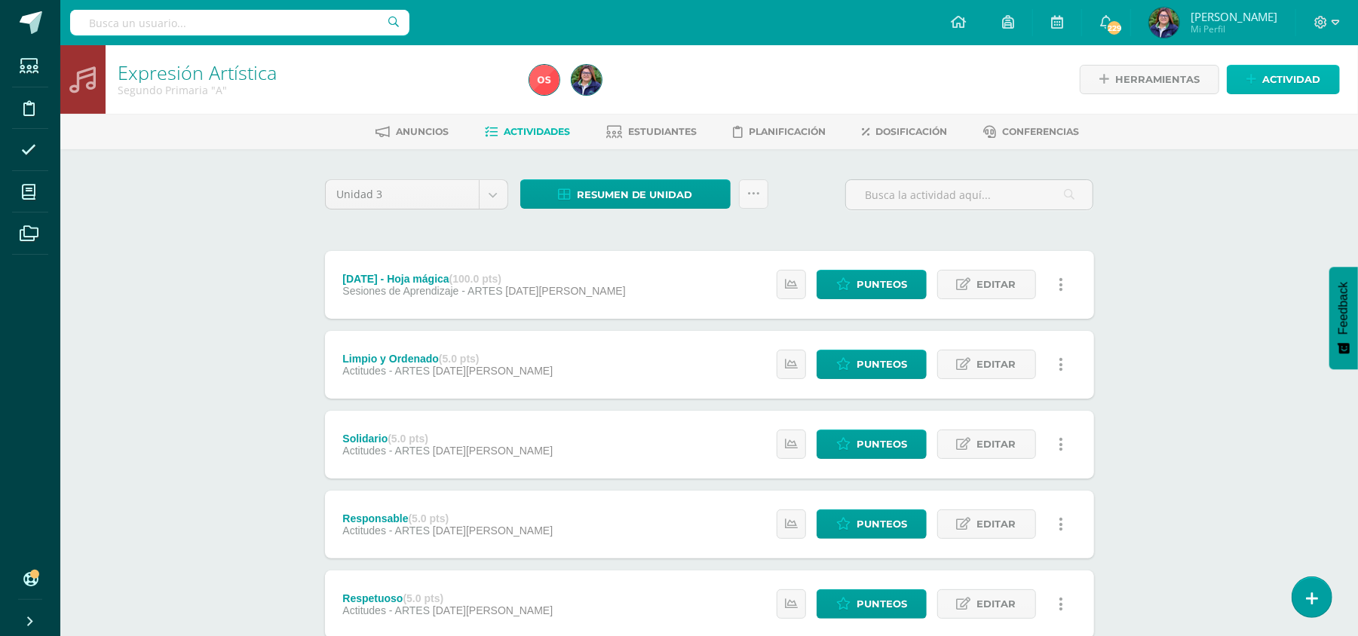
click at [1268, 85] on span "Actividad" at bounding box center [1291, 80] width 58 height 28
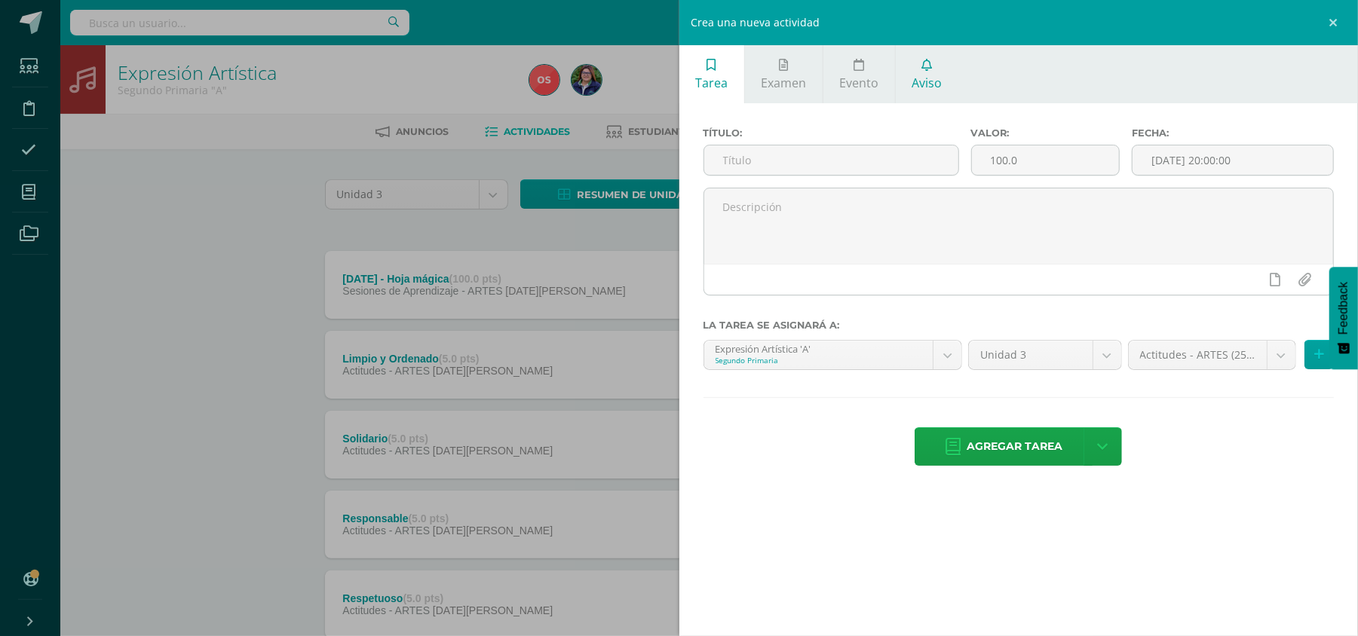
click at [936, 103] on link "Aviso" at bounding box center [927, 74] width 63 height 58
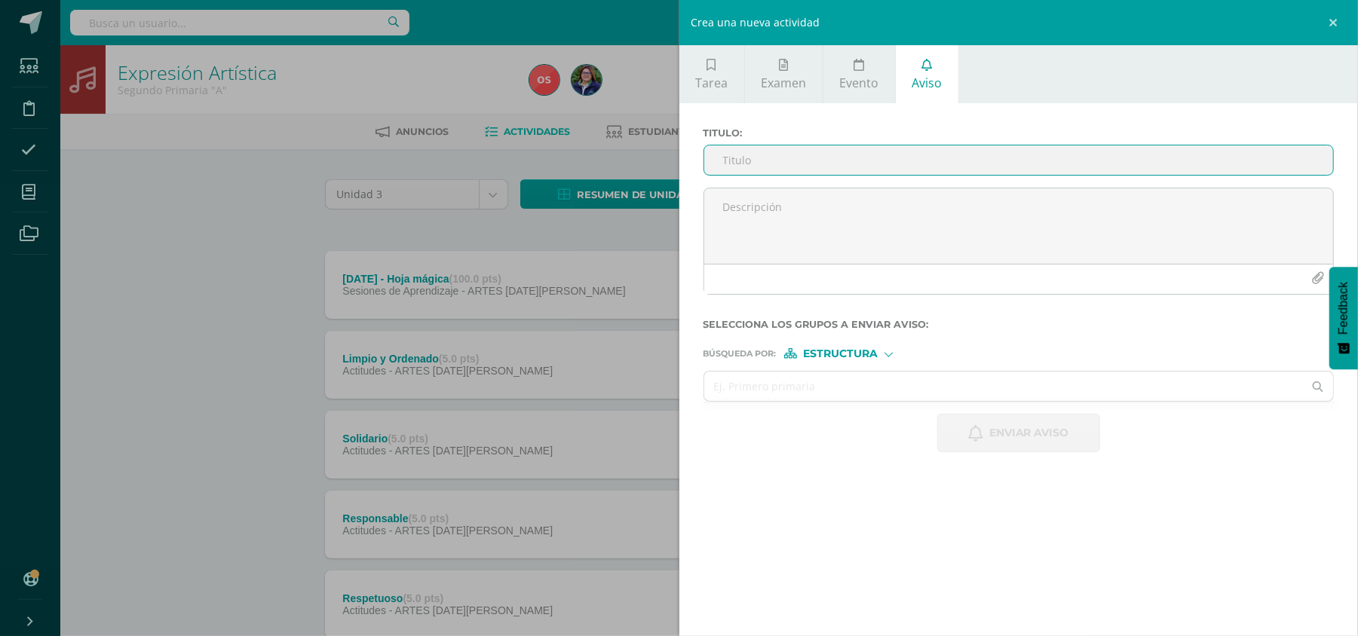
click at [846, 167] on input "Titulo :" at bounding box center [1019, 160] width 630 height 29
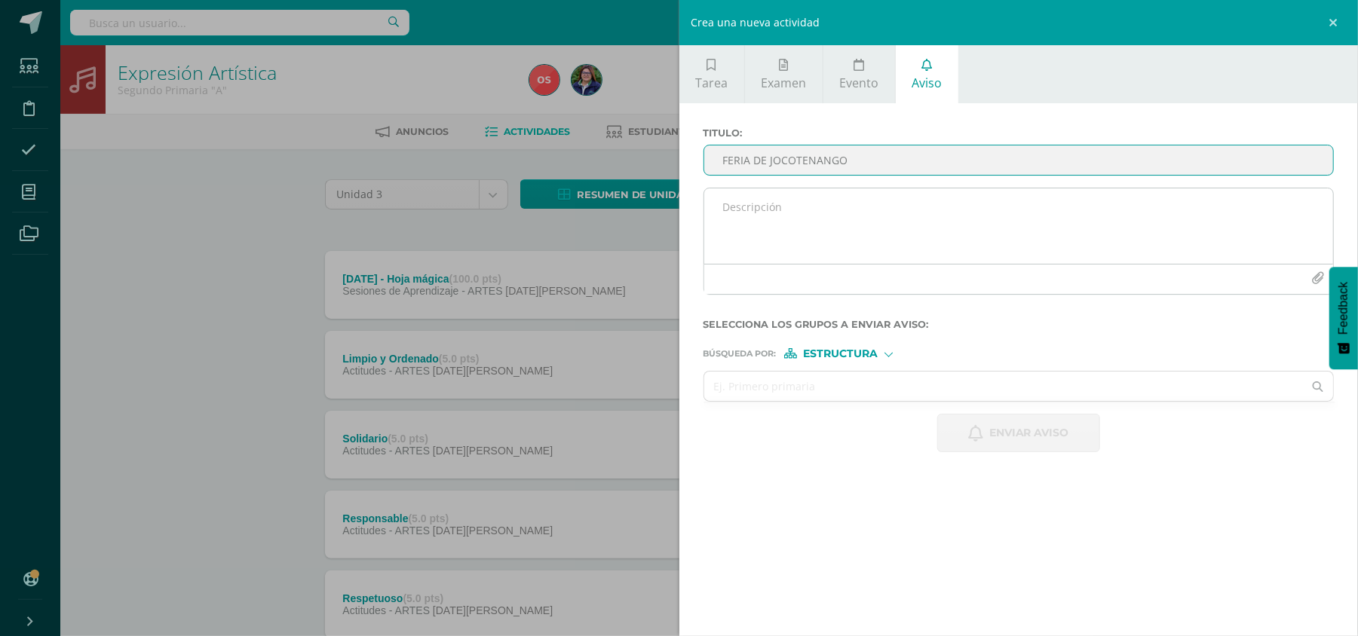
type input "FERIA DE JOCOTENANGO"
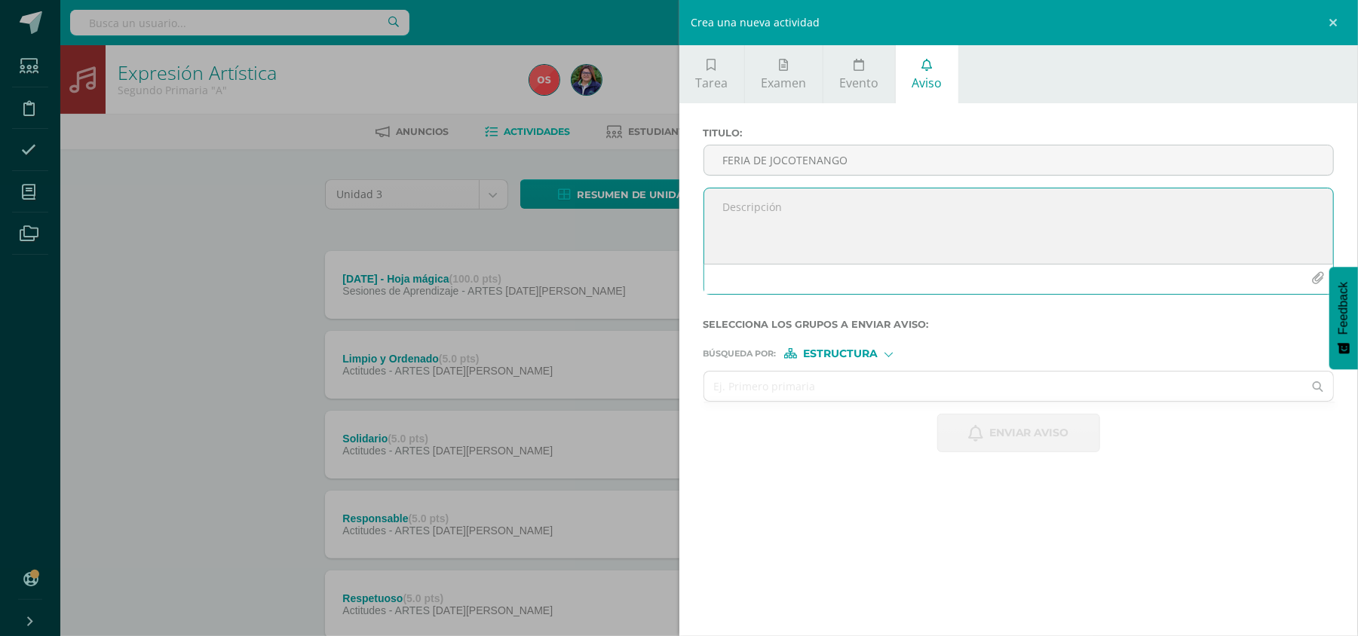
click at [823, 222] on textarea at bounding box center [1019, 225] width 630 height 75
paste textarea "Estimados alumnos y papitos, adjunto notita papar FERIA DE JOCOTENANGO"
type textarea "Estimados alumnos y papitos, adjunto notita papar FERIA DE JOCOTENANGO"
click at [878, 345] on div "Búsqueda por : Estructura Estructura Persona" at bounding box center [1018, 347] width 631 height 23
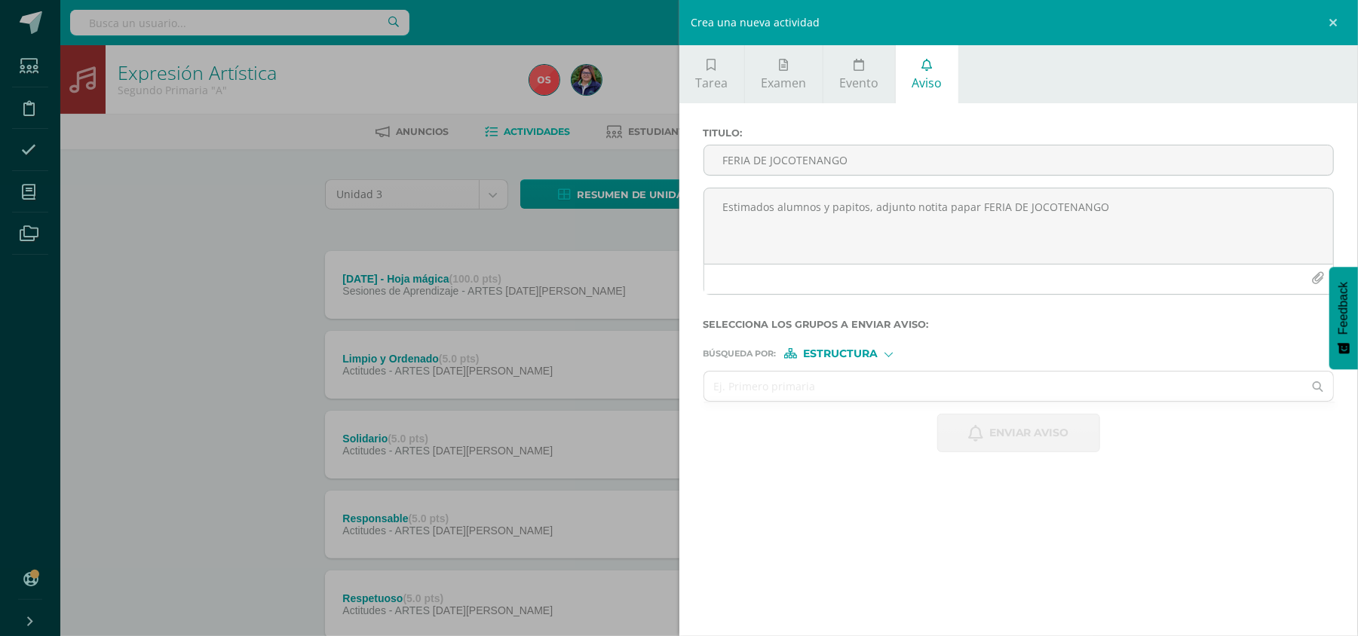
click at [875, 354] on span "Estructura" at bounding box center [840, 354] width 75 height 8
click at [875, 372] on span "Estructura" at bounding box center [859, 375] width 75 height 8
click at [885, 393] on input "text" at bounding box center [1003, 386] width 599 height 29
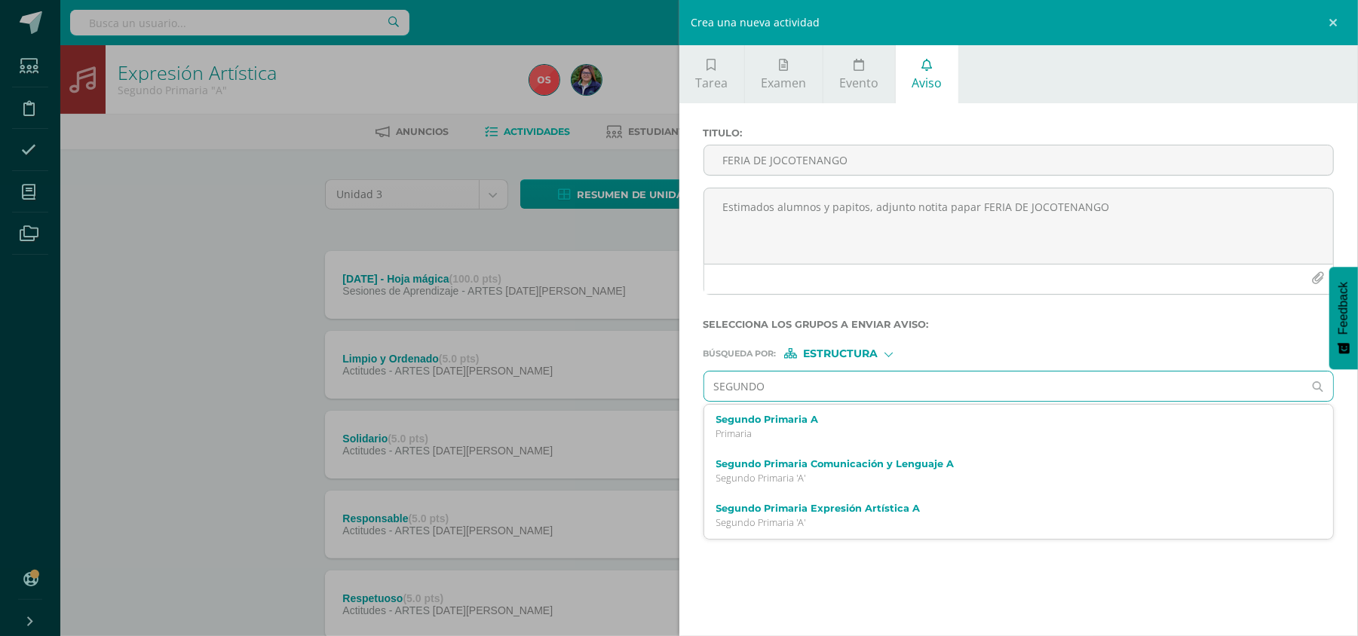
type input "SEGUNDO"
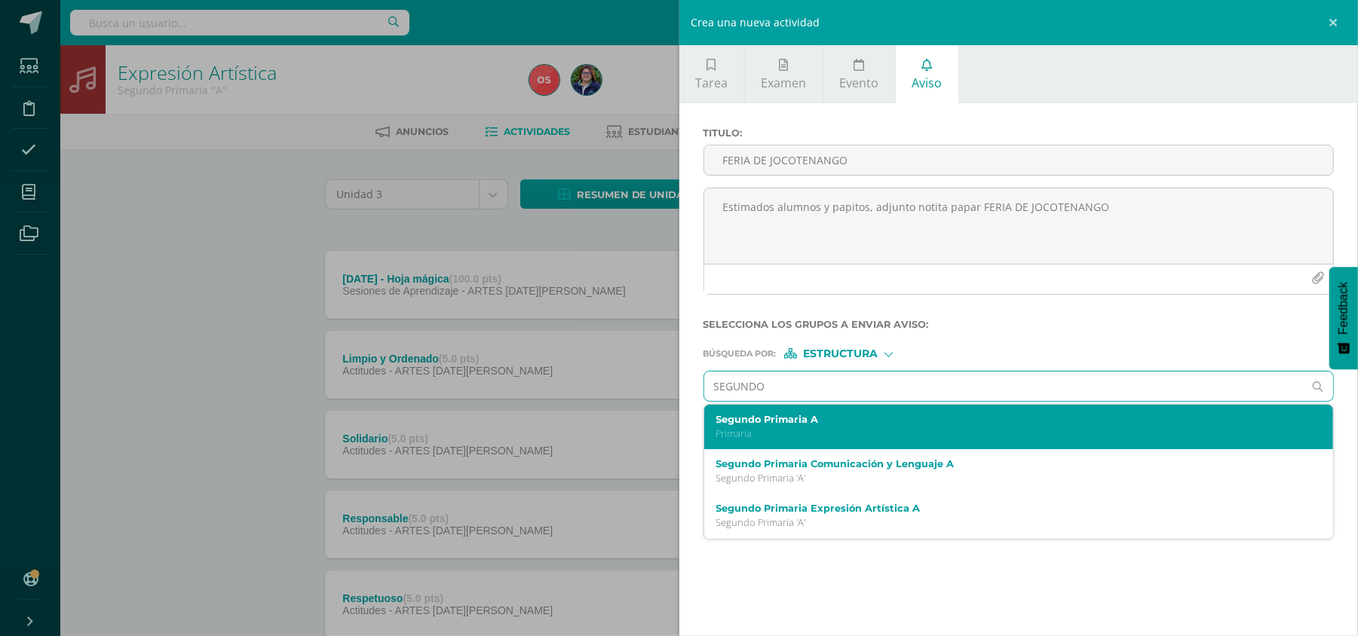
click at [838, 414] on div "Segundo Primaria A Primaria" at bounding box center [1019, 427] width 630 height 44
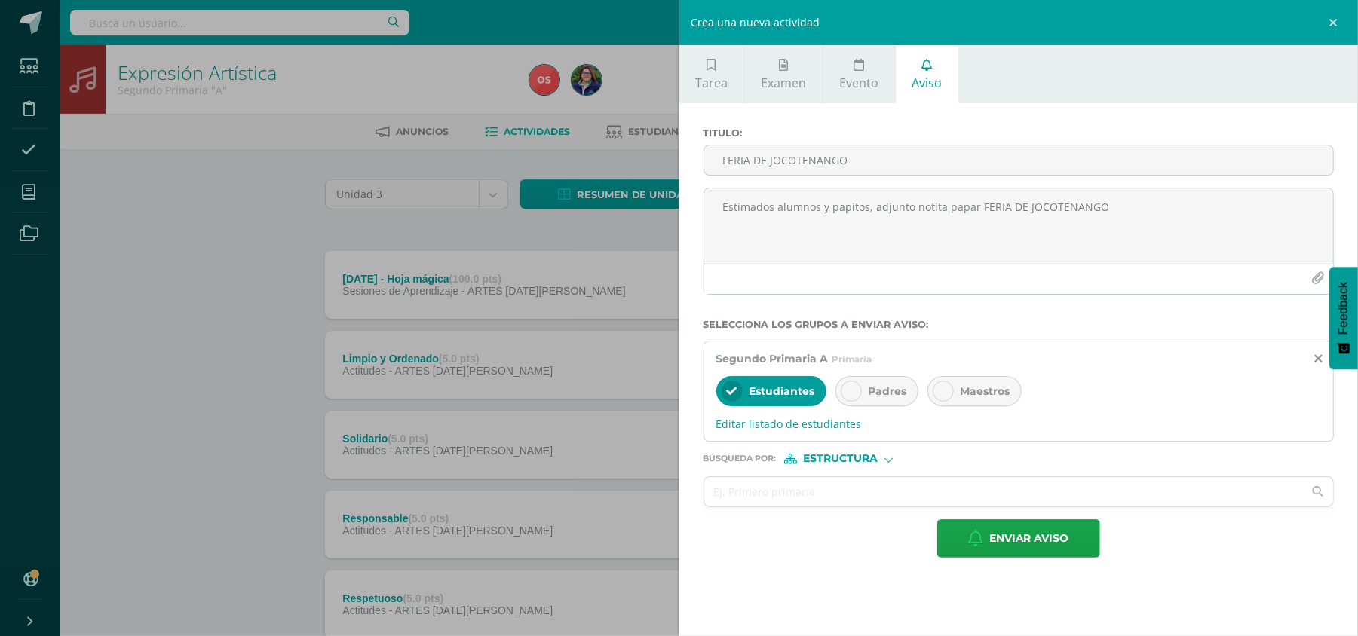
click at [881, 391] on span "Padres" at bounding box center [888, 392] width 38 height 14
click at [953, 398] on div at bounding box center [943, 391] width 21 height 21
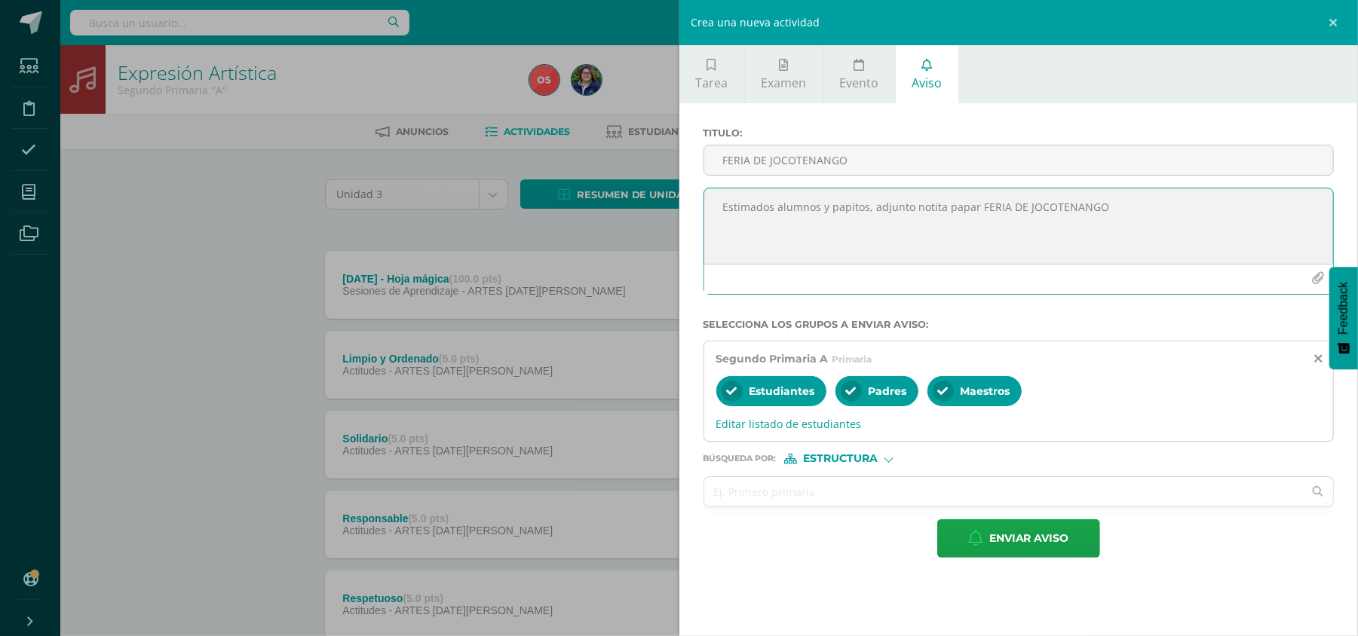
click at [1315, 281] on icon "button" at bounding box center [1317, 278] width 13 height 13
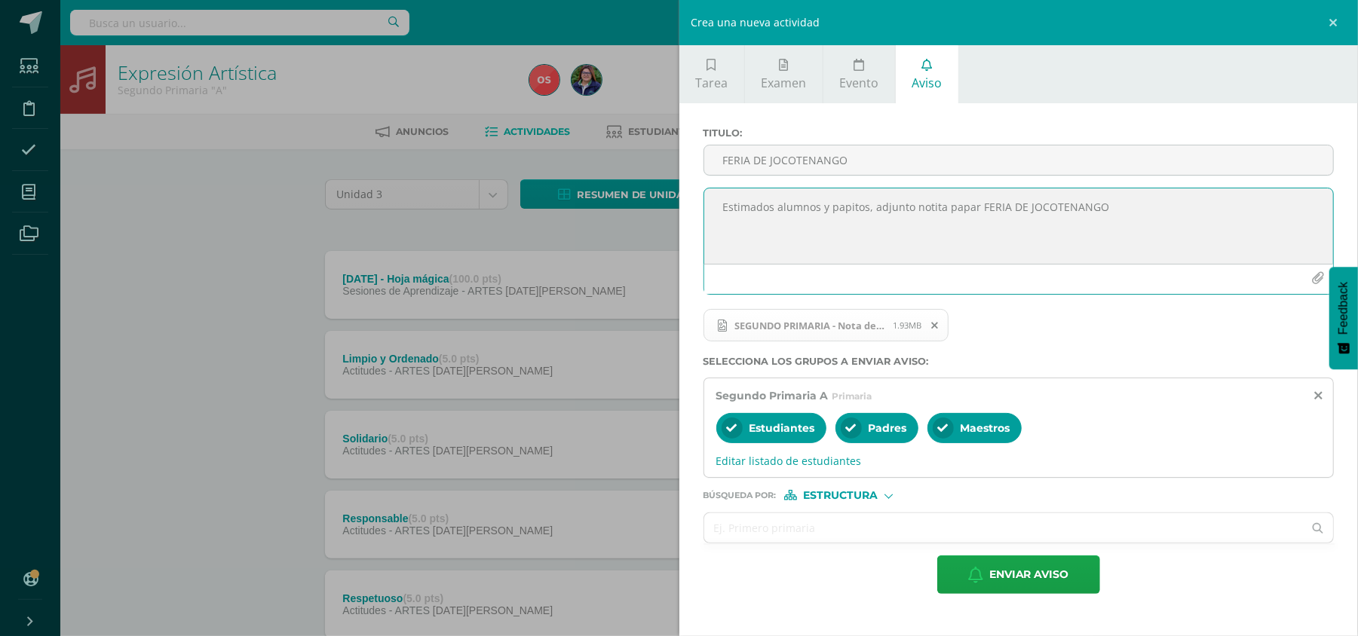
click at [973, 207] on textarea "Estimados alumnos y papitos, adjunto notita papar FERIA DE JOCOTENANGO" at bounding box center [1019, 225] width 630 height 75
click at [1107, 217] on textarea "Estimados alumnos y papitos, adjunto notita para FERIA DE JOCOTENANGO" at bounding box center [1019, 225] width 630 height 75
click at [1157, 209] on textarea "Estimados alumnos y papitos, adjunto notita para FERIA DE JOCOTENANGO Atentamen…" at bounding box center [1019, 225] width 630 height 75
click at [1092, 240] on textarea "Estimados alumnos y papitos, adjunto notita para FERIA DE JOCOTENANGO Atentamen…" at bounding box center [1019, 225] width 630 height 75
click at [793, 231] on textarea "Estimados alumnos y papitos, adjunto notita para FERIA DE JOCOTENANGO Atentamen…" at bounding box center [1019, 225] width 630 height 75
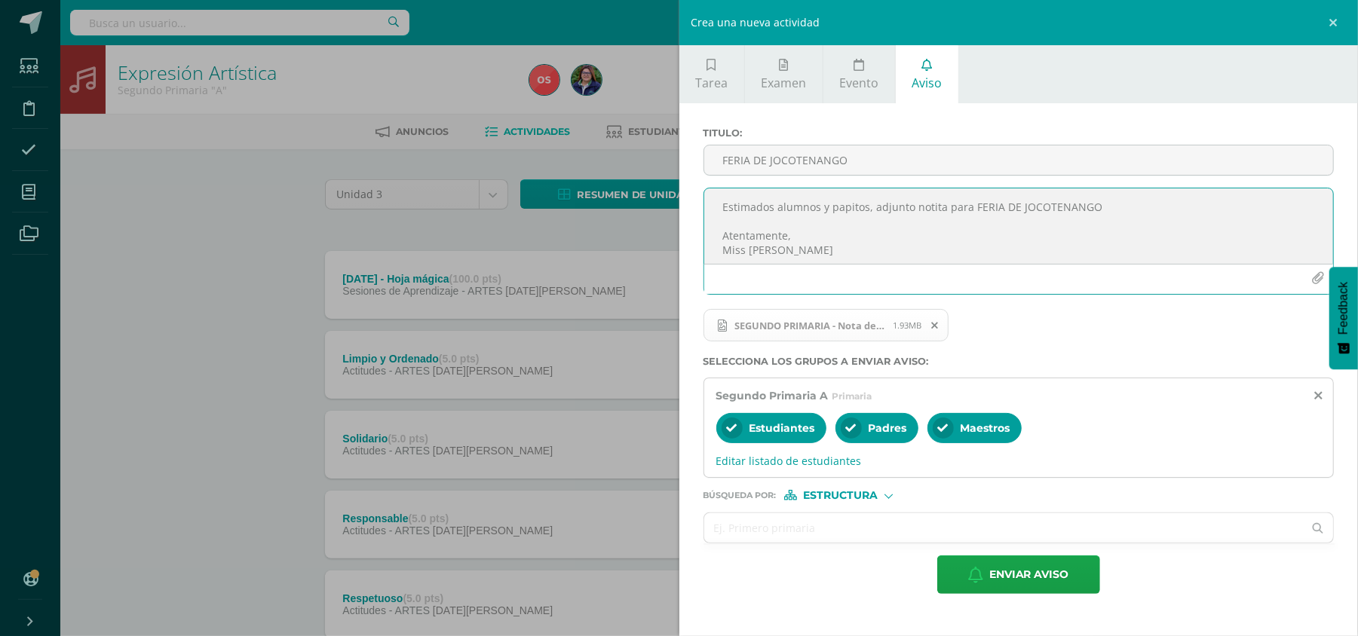
click at [838, 243] on textarea "Estimados alumnos y papitos, adjunto notita para FERIA DE JOCOTENANGO Atentamen…" at bounding box center [1019, 225] width 630 height 75
click at [835, 253] on textarea "Estimados alumnos y papitos, adjunto notita para FERIA DE JOCOTENANGO Atentamen…" at bounding box center [1019, 225] width 630 height 75
type textarea "Estimados alumnos y papitos, adjunto notita para FERIA DE JOCOTENANGO Atentamen…"
click at [1008, 577] on span "Enviar aviso" at bounding box center [1029, 574] width 80 height 37
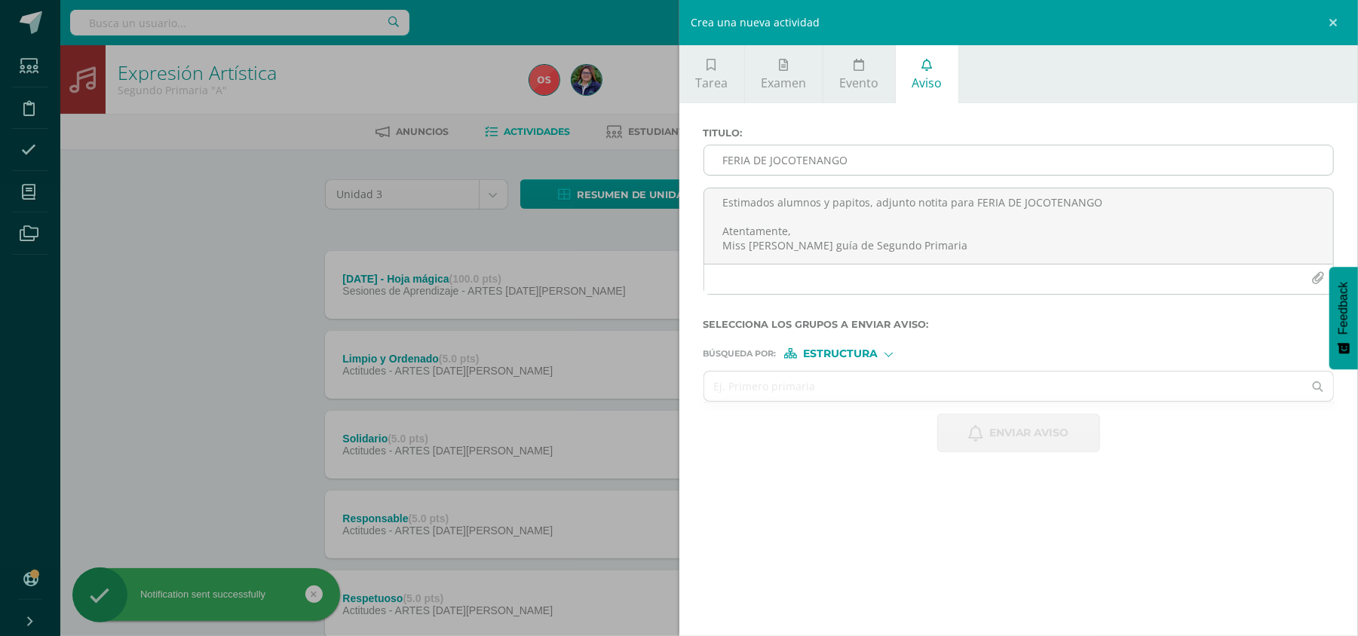
scroll to position [0, 0]
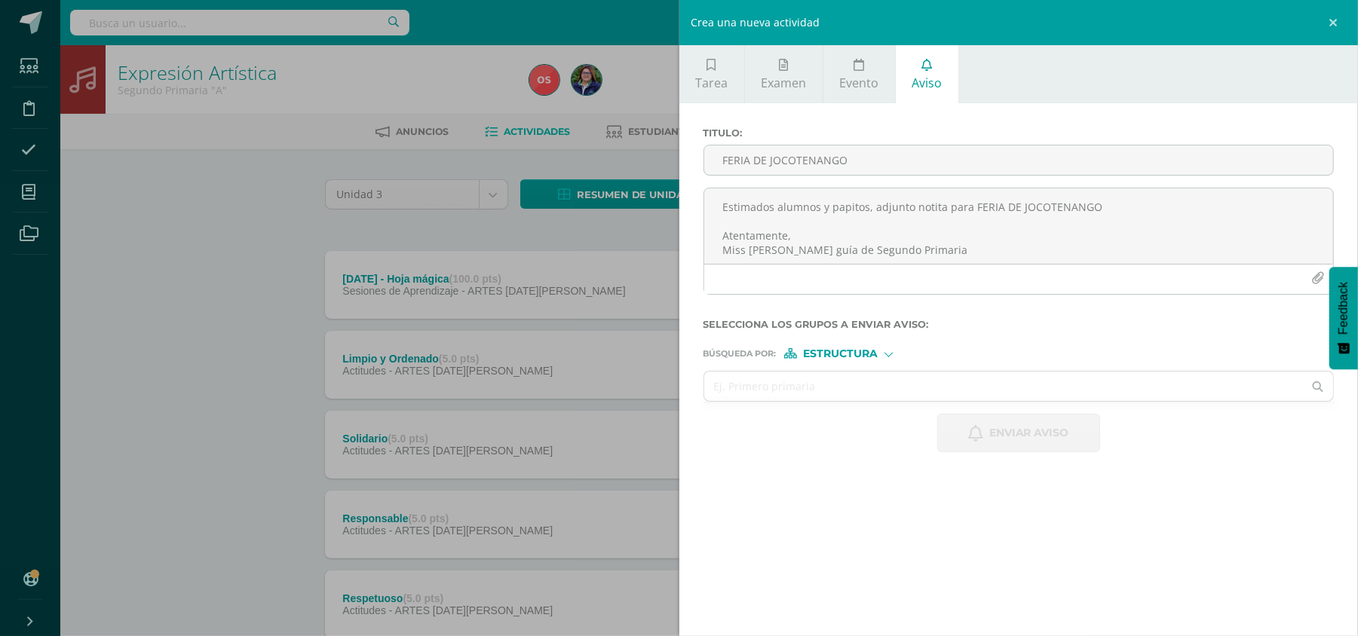
click at [181, 314] on div "Crea una nueva actividad Tarea Examen Evento Aviso Título: Valor: 100.0 Fecha: …" at bounding box center [679, 318] width 1358 height 636
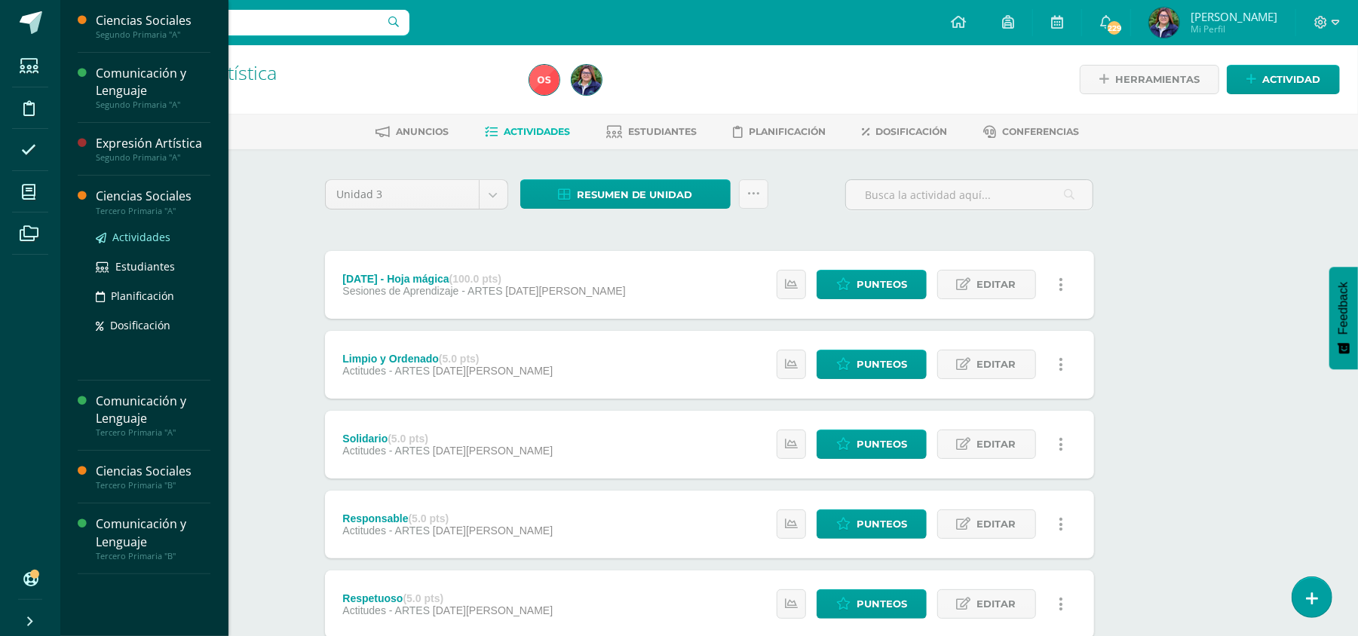
click at [136, 232] on span "Actividades" at bounding box center [141, 237] width 58 height 14
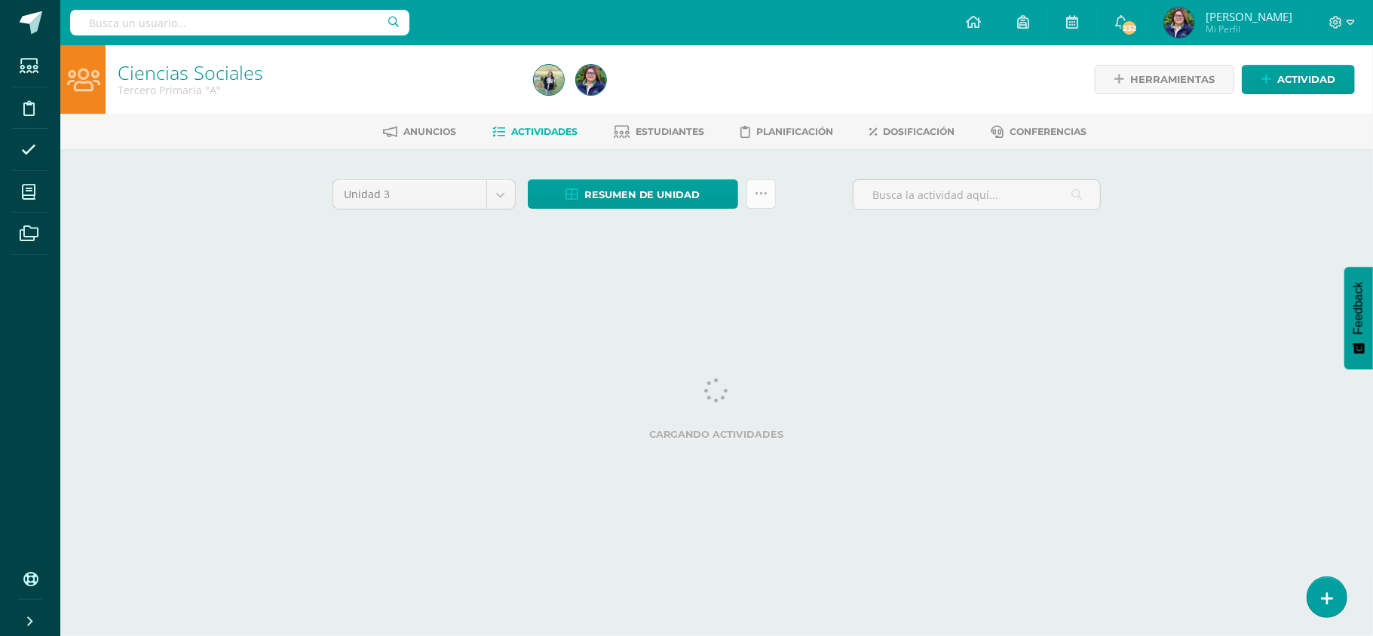
click at [752, 191] on link at bounding box center [760, 193] width 29 height 29
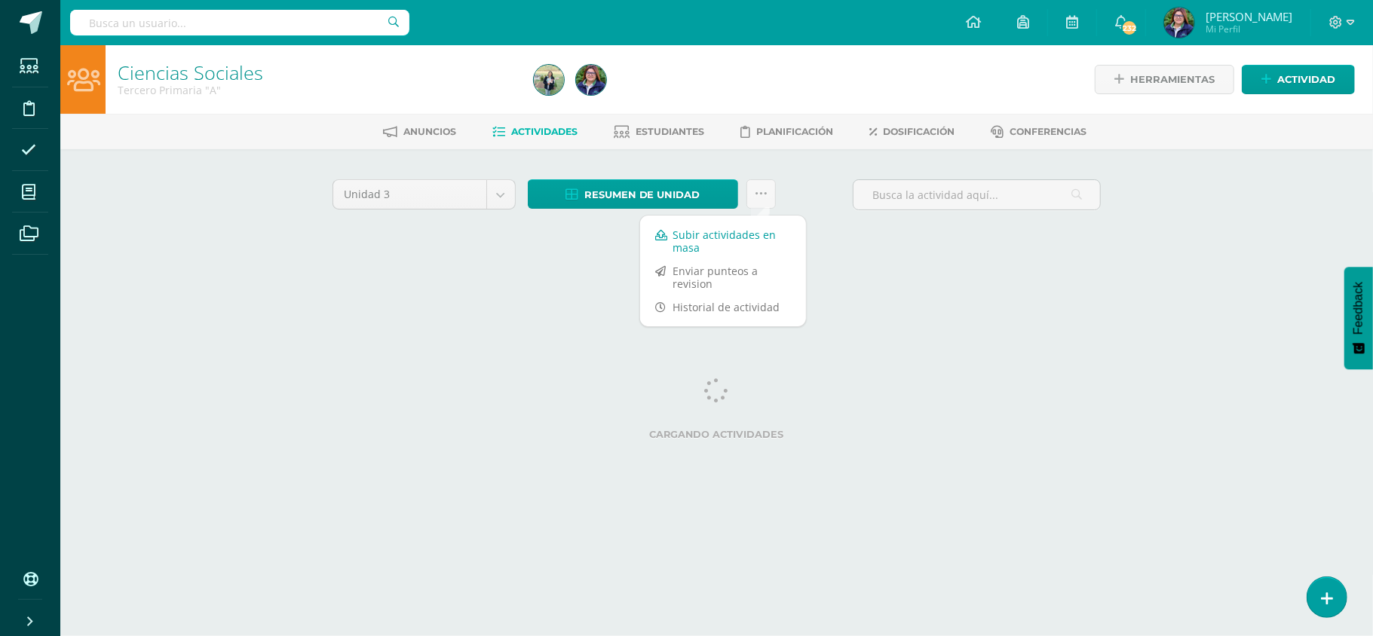
click at [745, 234] on link "Subir actividades en masa" at bounding box center [723, 241] width 166 height 36
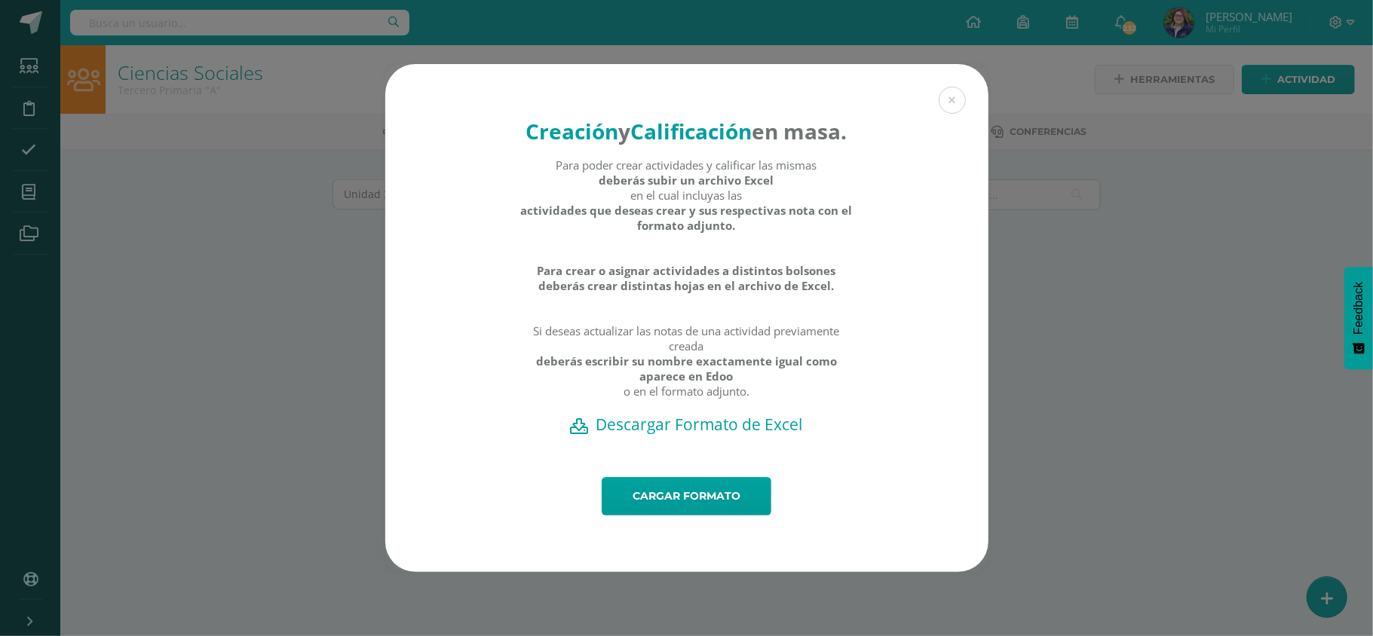
click at [657, 435] on h2 "Descargar Formato de Excel" at bounding box center [687, 424] width 550 height 21
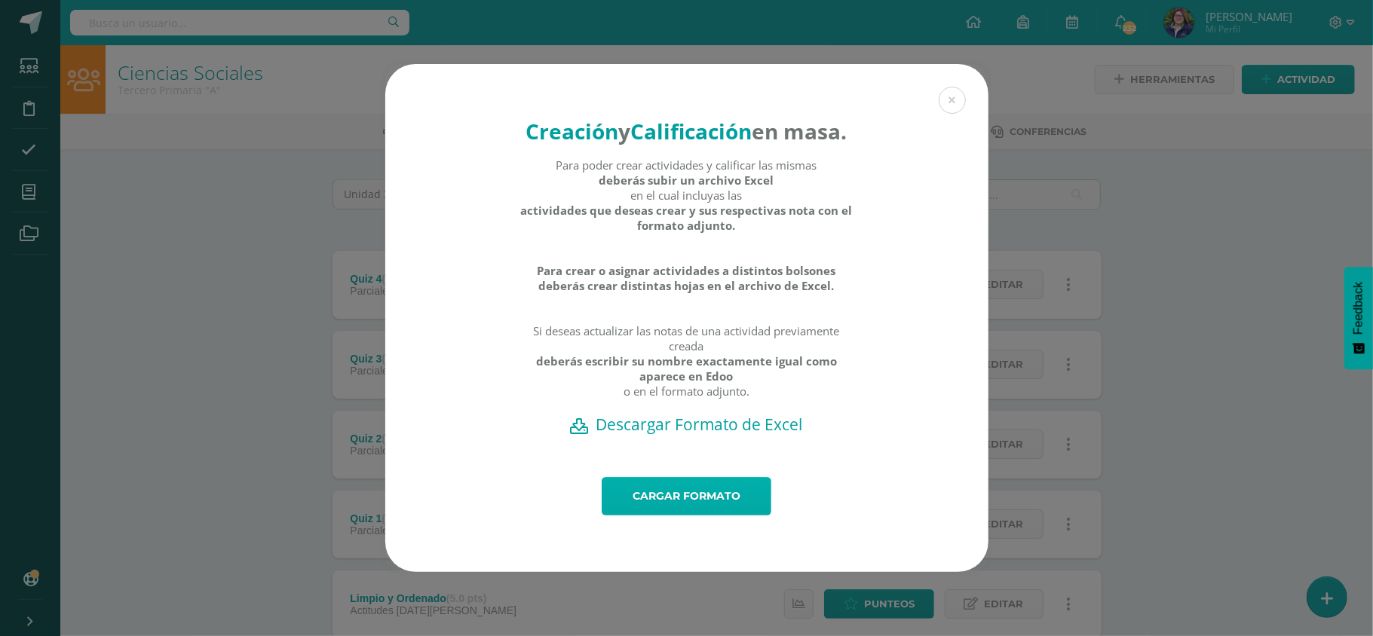
click at [697, 511] on link "Cargar formato" at bounding box center [687, 496] width 170 height 38
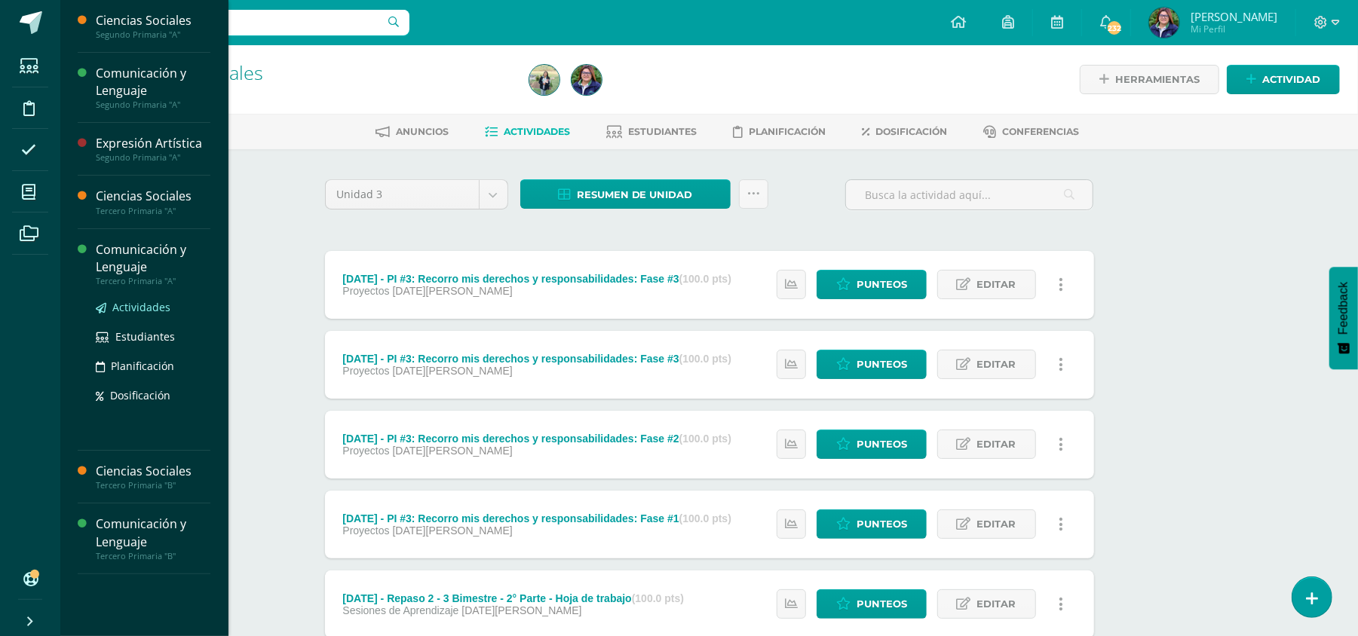
click at [115, 300] on span "Actividades" at bounding box center [141, 307] width 58 height 14
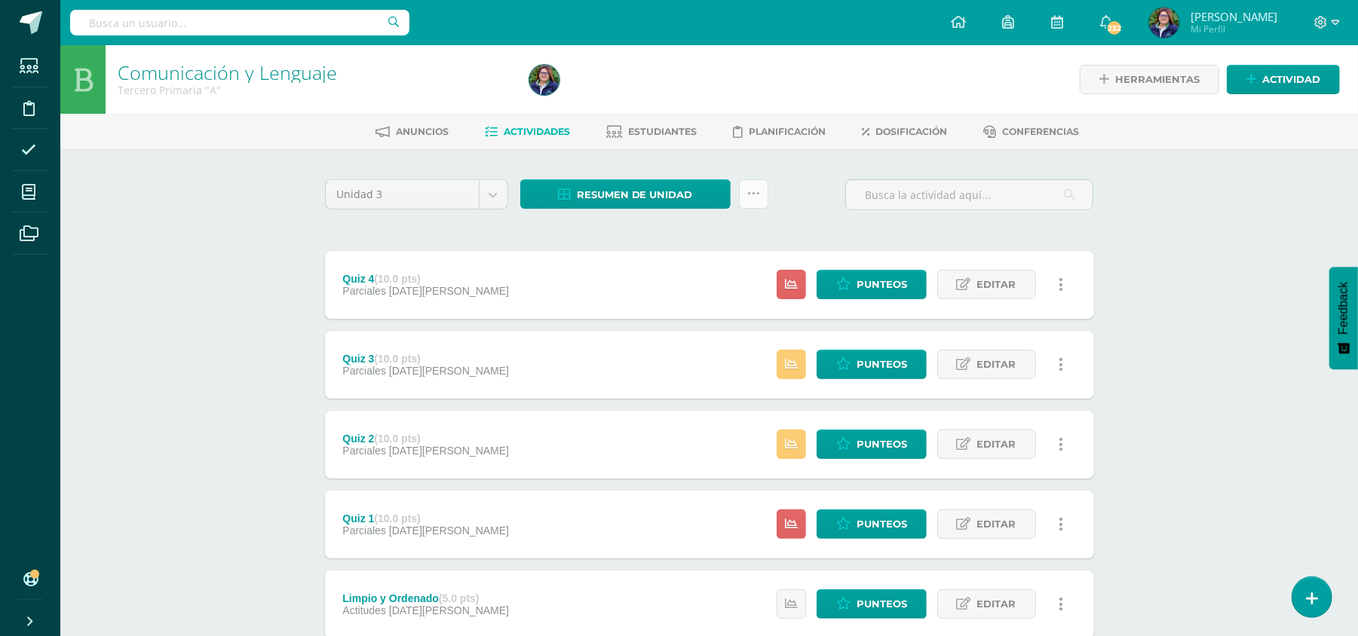
click at [749, 195] on icon at bounding box center [753, 194] width 13 height 13
click at [715, 240] on link "Subir actividades en masa" at bounding box center [716, 241] width 166 height 36
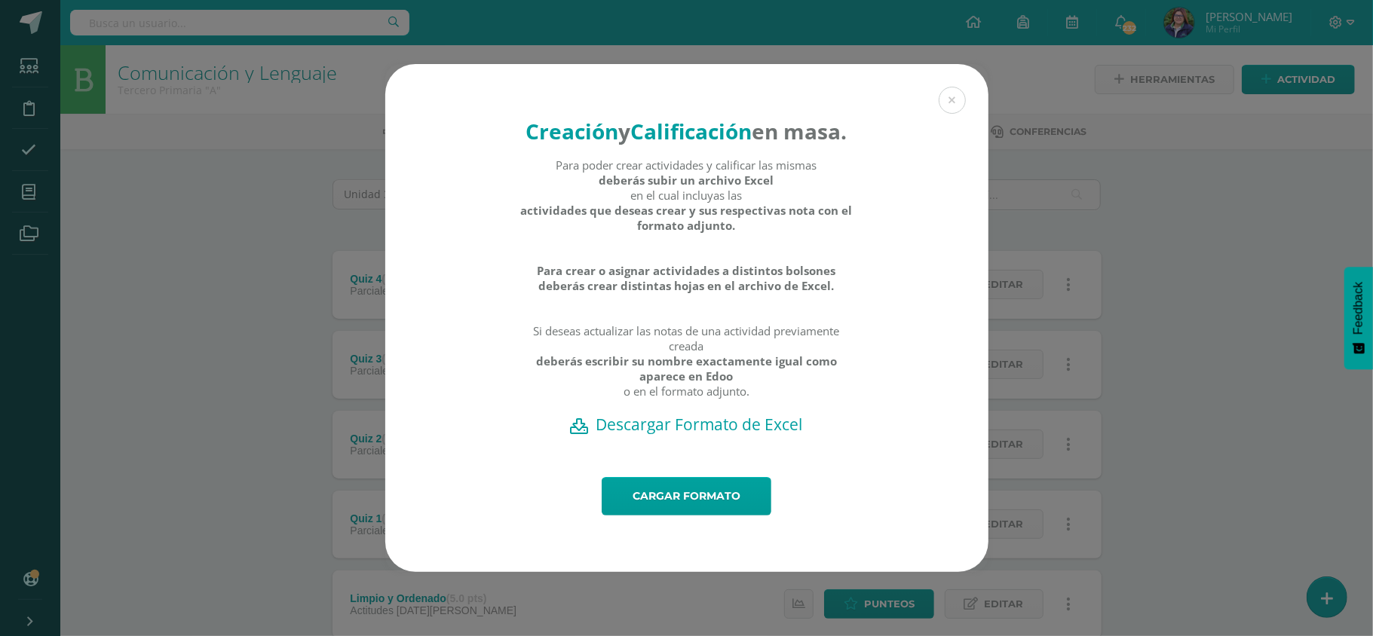
click at [676, 435] on h2 "Descargar Formato de Excel" at bounding box center [687, 424] width 550 height 21
click at [691, 513] on link "Cargar formato" at bounding box center [687, 496] width 170 height 38
